Goal: Information Seeking & Learning: Learn about a topic

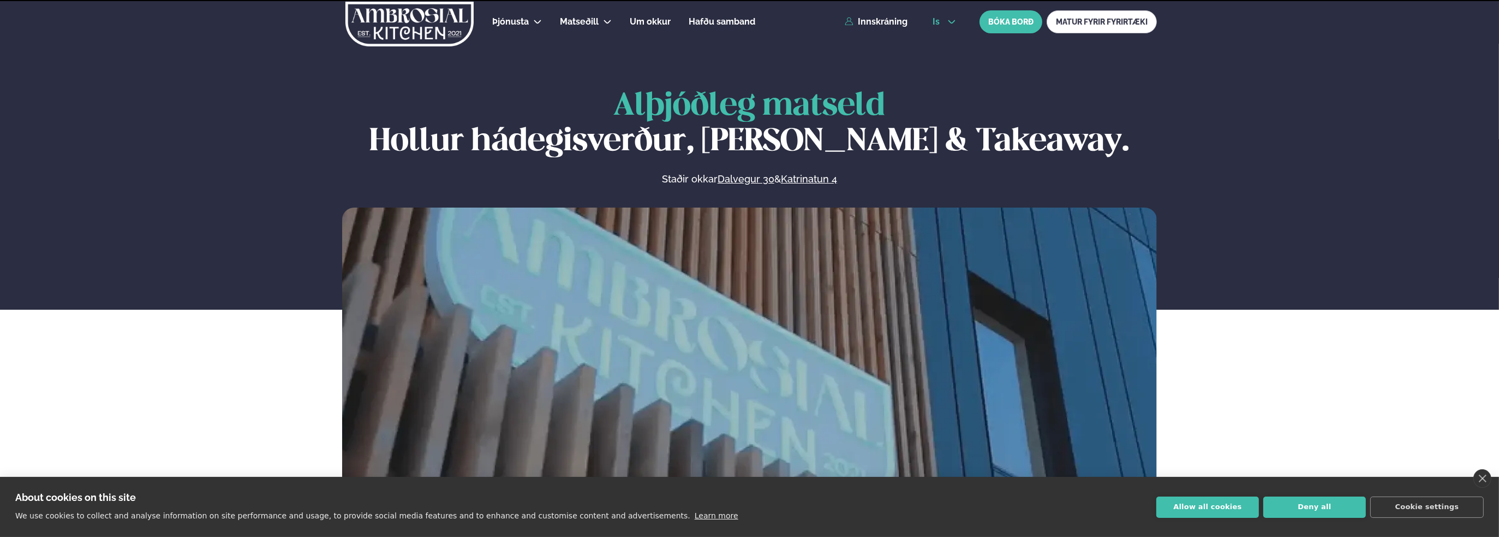
click at [951, 21] on icon at bounding box center [952, 21] width 9 height 9
click at [934, 40] on link "en" at bounding box center [944, 42] width 41 height 22
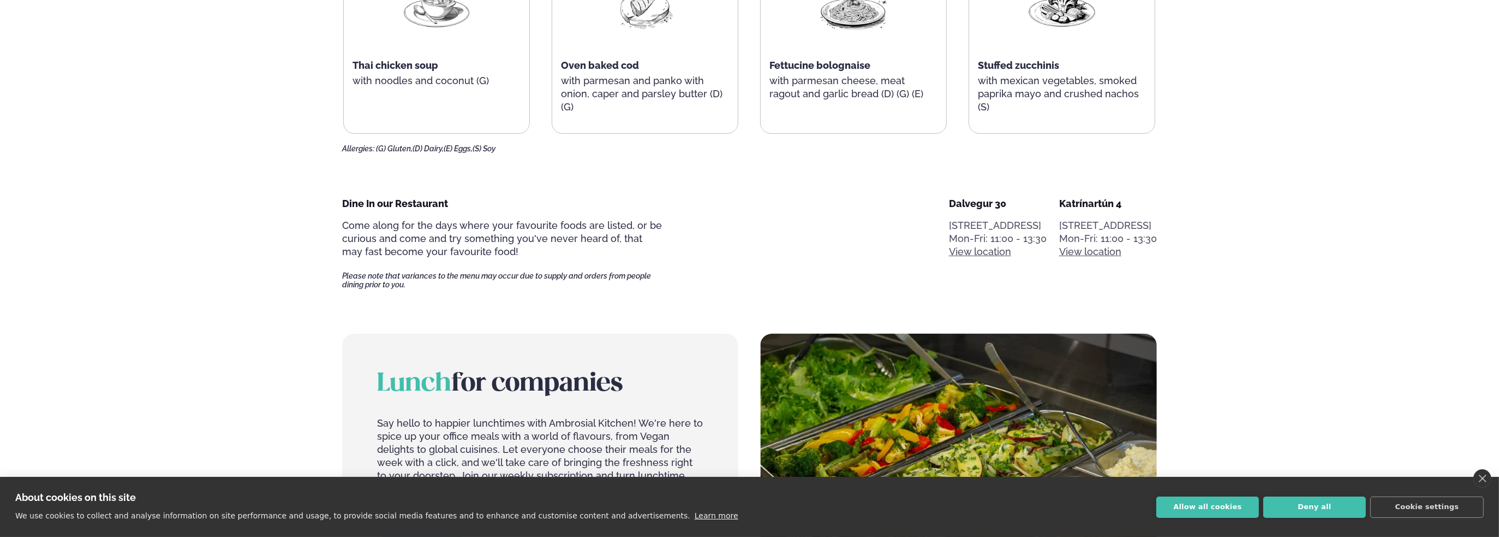
scroll to position [455, 0]
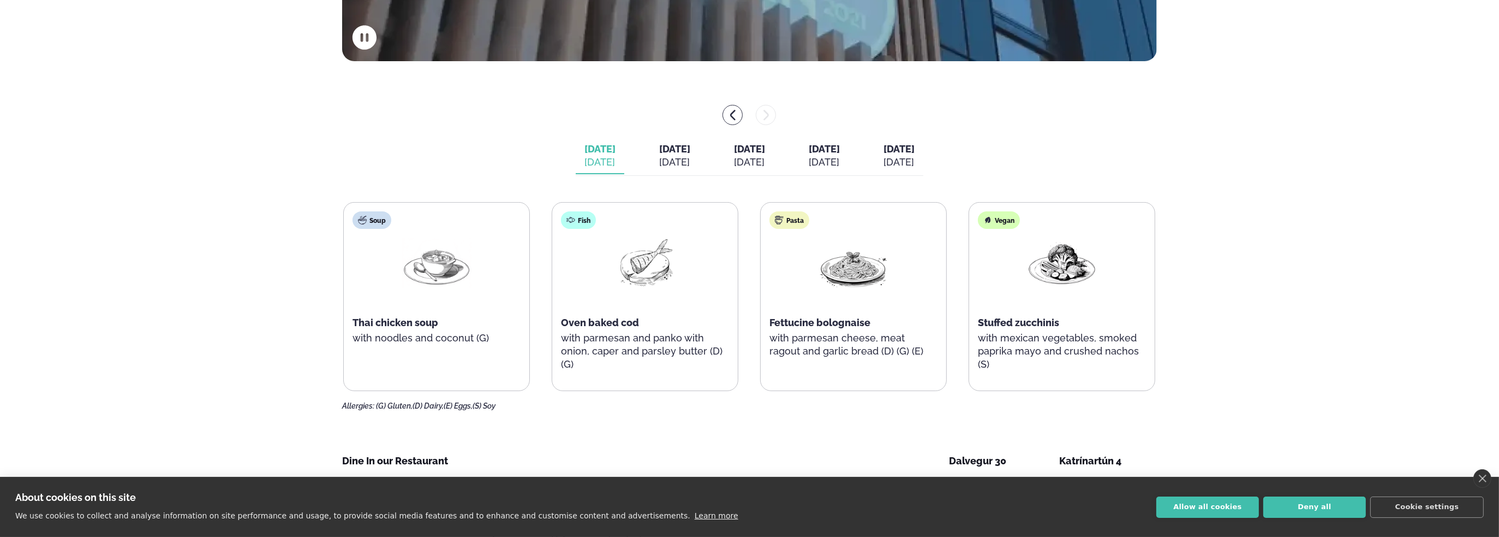
click at [674, 154] on button "[DATE] [DATE]" at bounding box center [675, 156] width 49 height 36
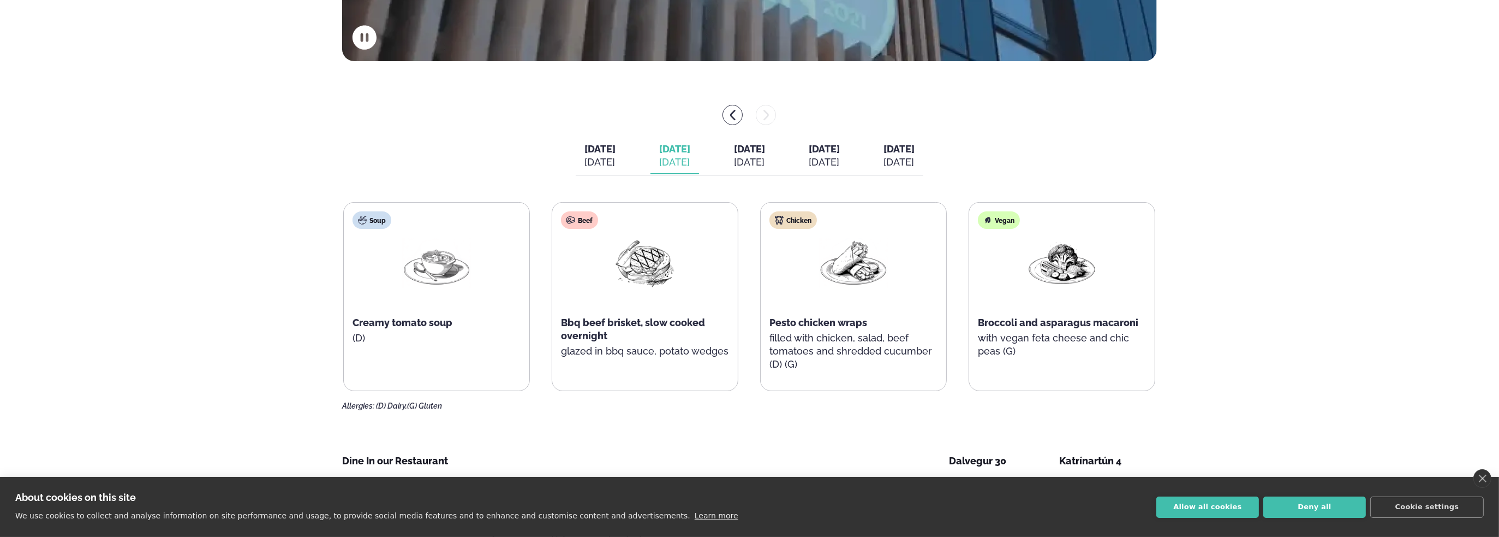
click at [774, 154] on button "[DATE] [DATE]" at bounding box center [749, 156] width 49 height 36
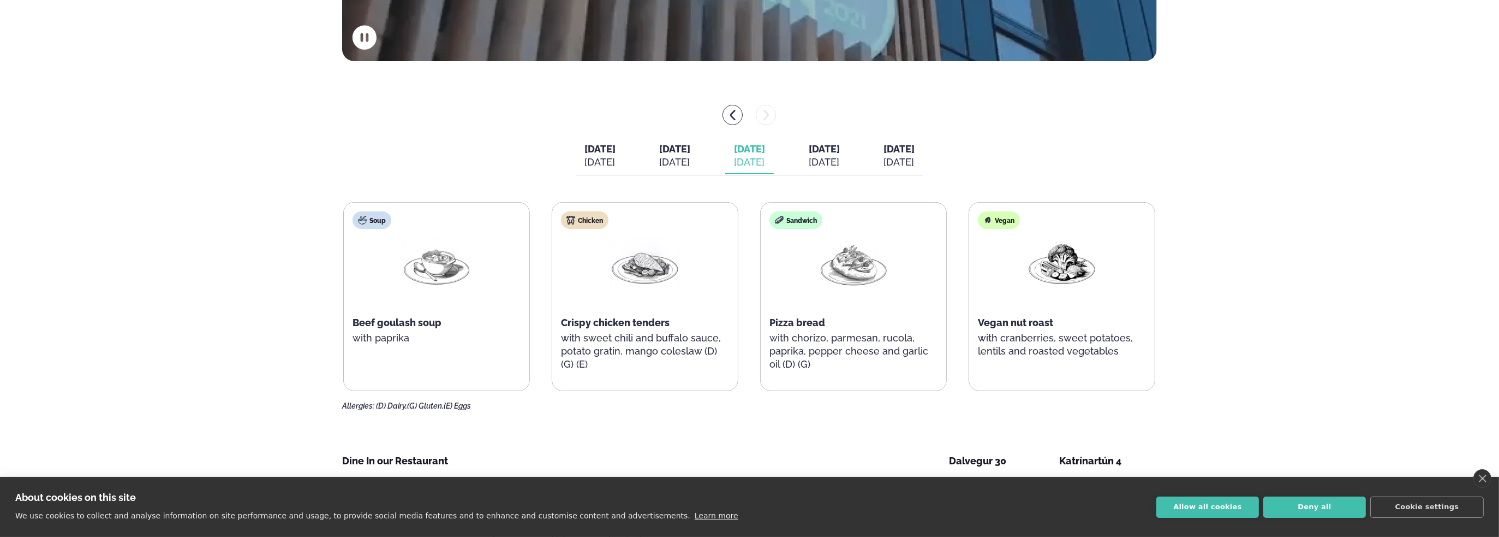
click at [849, 156] on button "[DATE] [DATE]" at bounding box center [824, 156] width 49 height 36
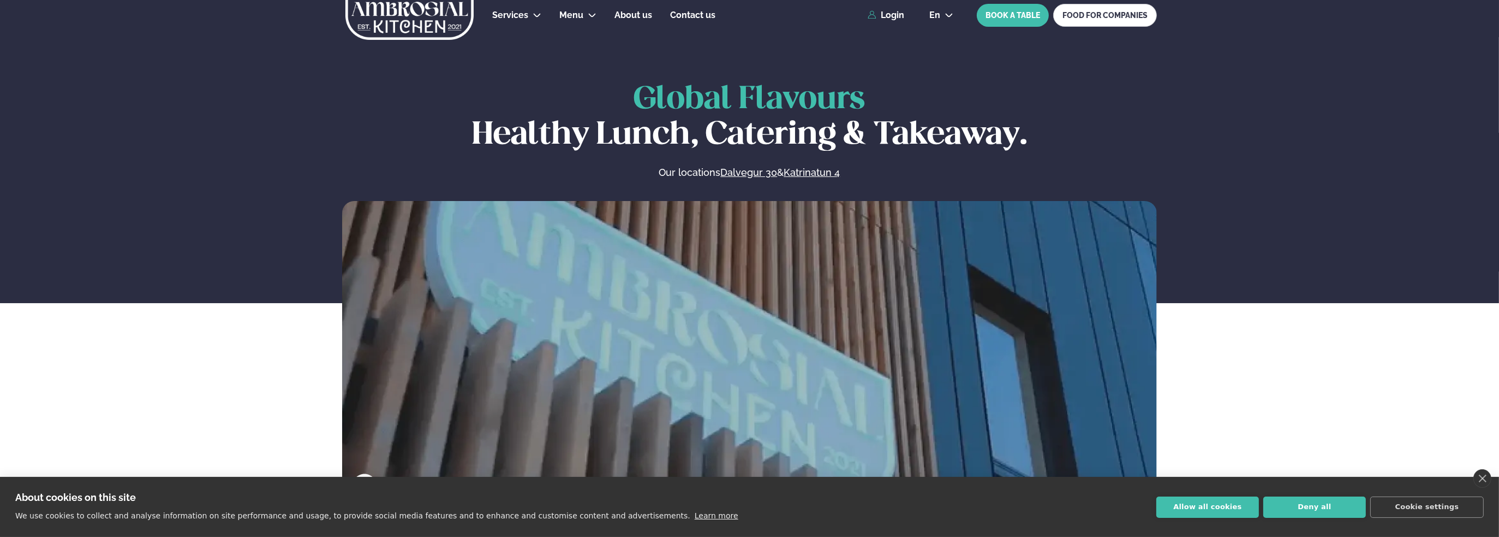
scroll to position [0, 0]
